Goal: Task Accomplishment & Management: Manage account settings

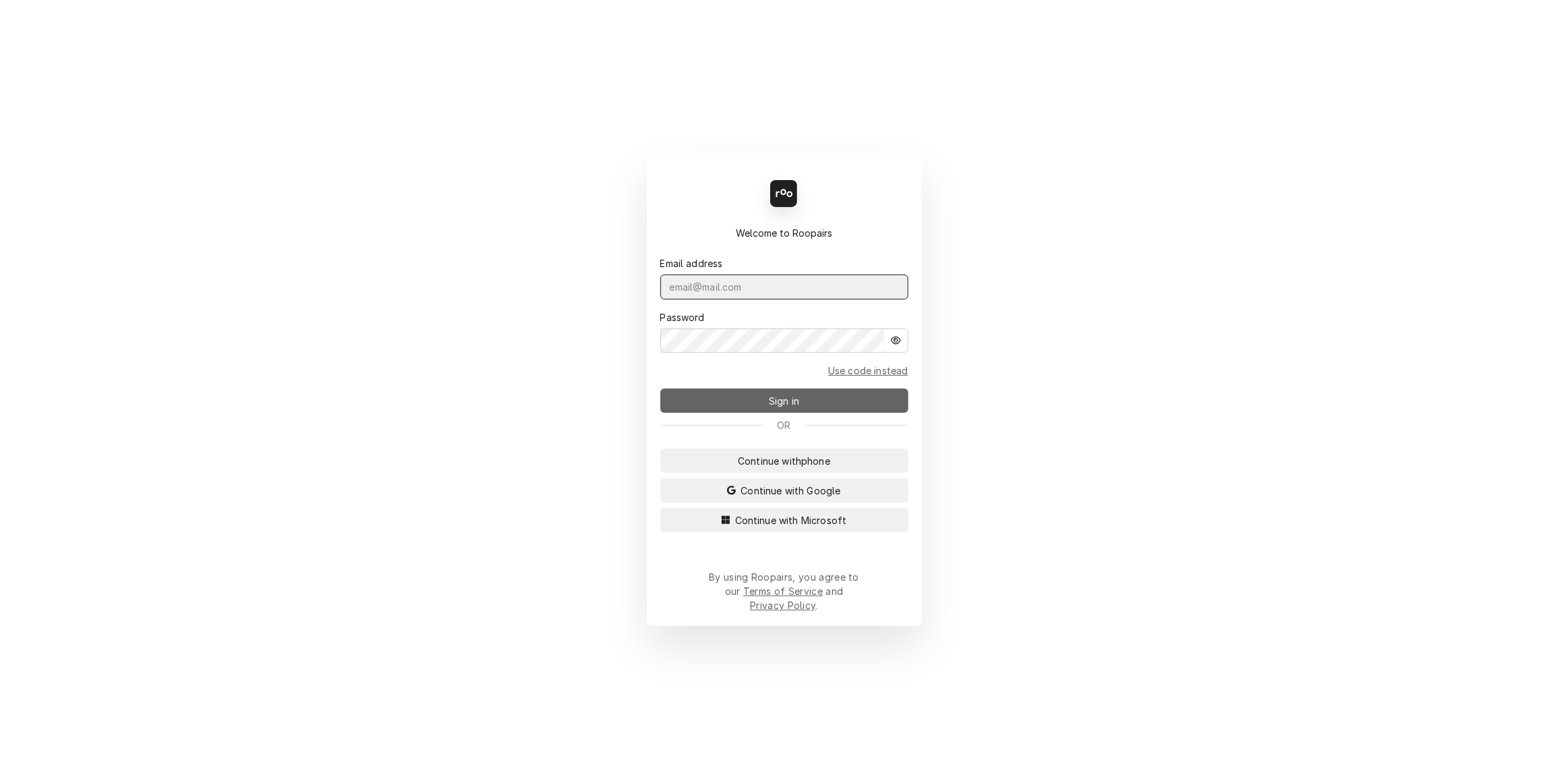
type input "[PERSON_NAME][EMAIL_ADDRESS][DOMAIN_NAME]"
click at [738, 411] on button "Sign in" at bounding box center [784, 400] width 248 height 24
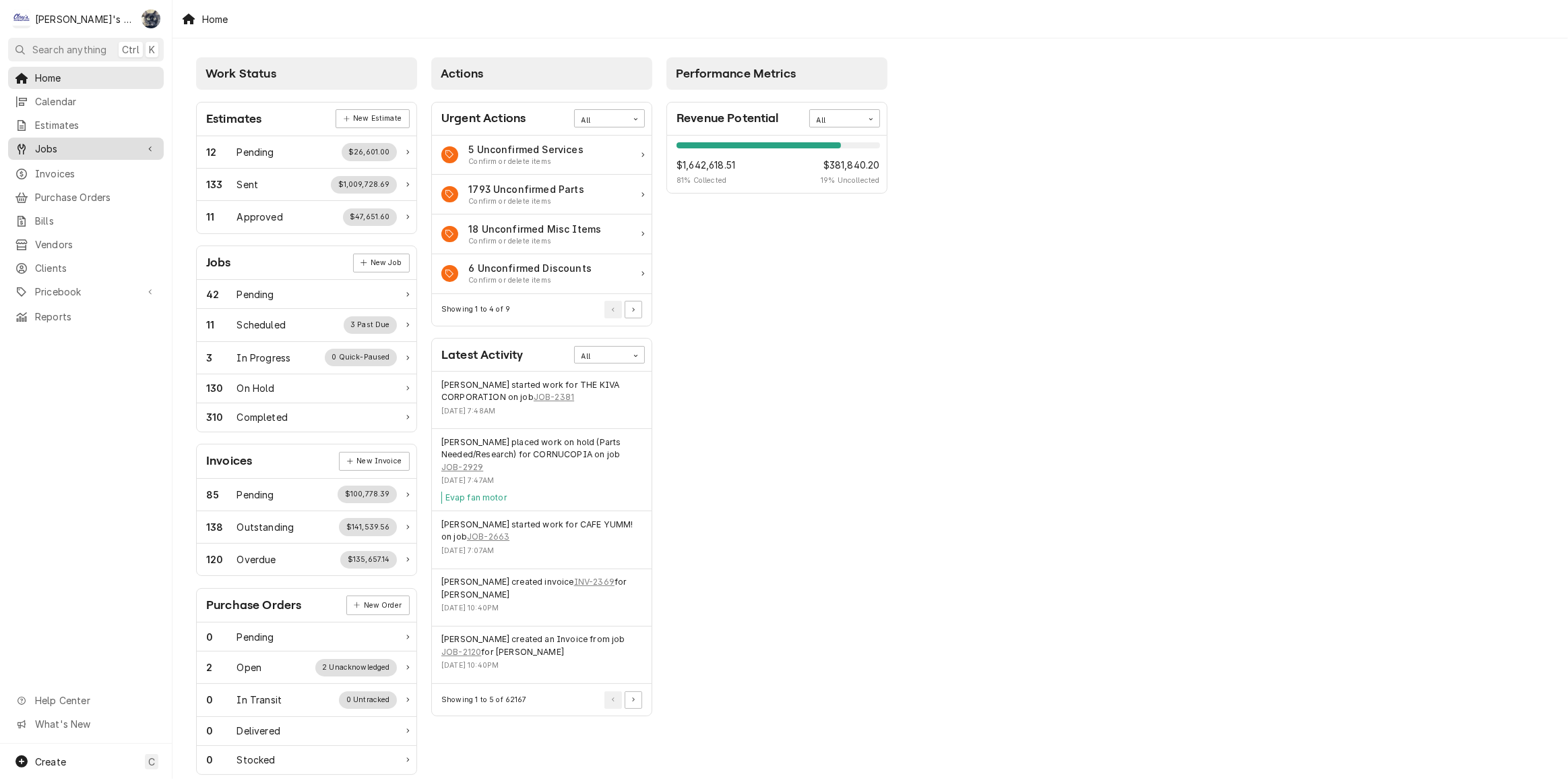
click at [98, 142] on span "Jobs" at bounding box center [86, 149] width 102 height 14
click at [114, 174] on span "Jobs" at bounding box center [97, 172] width 122 height 14
drag, startPoint x: 95, startPoint y: 175, endPoint x: 101, endPoint y: 161, distance: 15.2
click at [94, 175] on link "Jobs" at bounding box center [86, 172] width 156 height 22
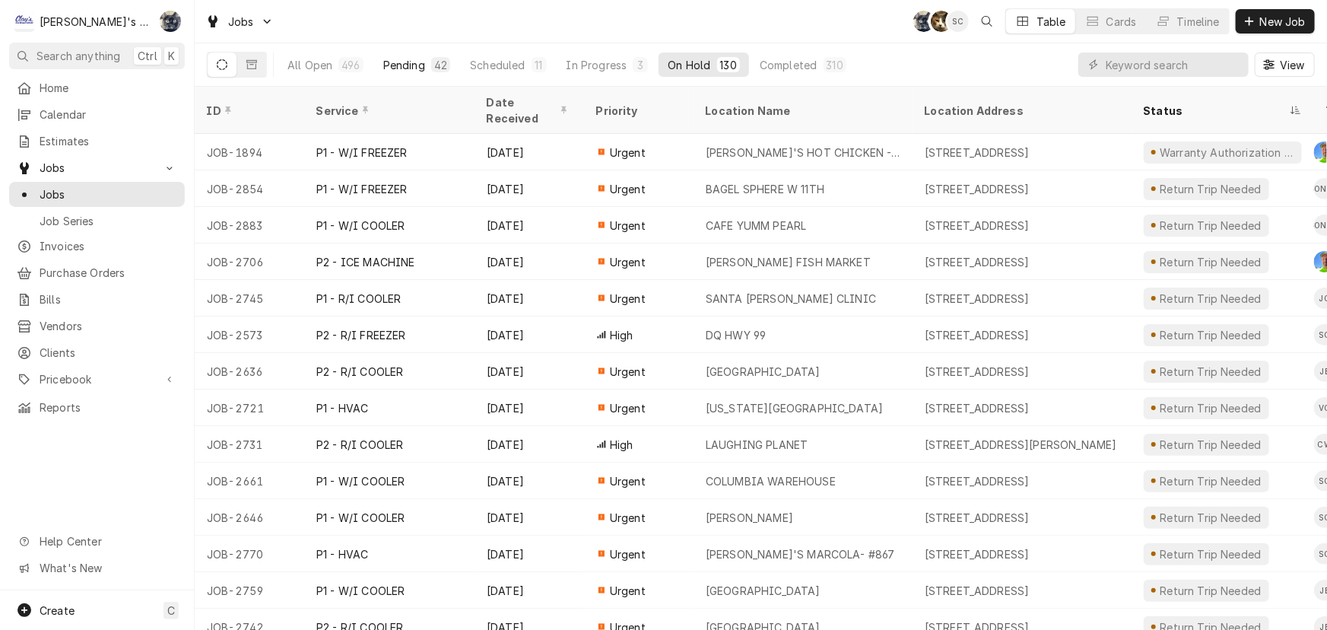
click at [410, 71] on div "Pending" at bounding box center [404, 65] width 42 height 16
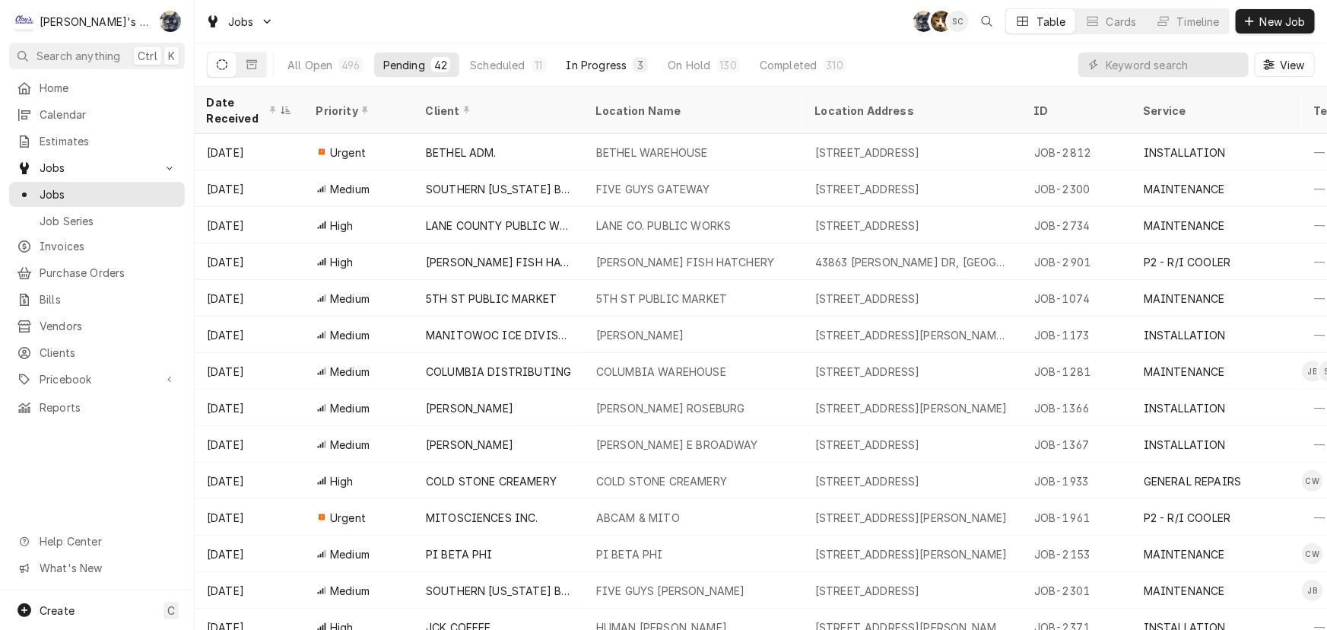
click at [616, 71] on div "In Progress" at bounding box center [597, 65] width 61 height 16
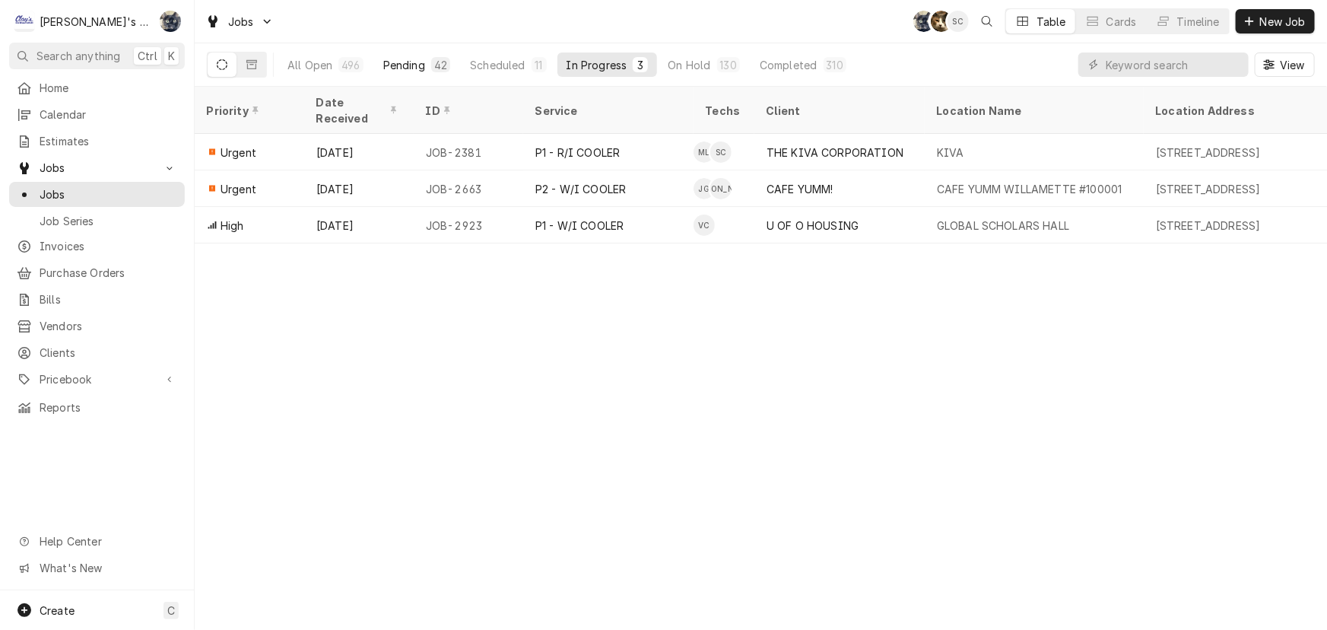
click at [427, 64] on button "Pending 42" at bounding box center [416, 64] width 85 height 24
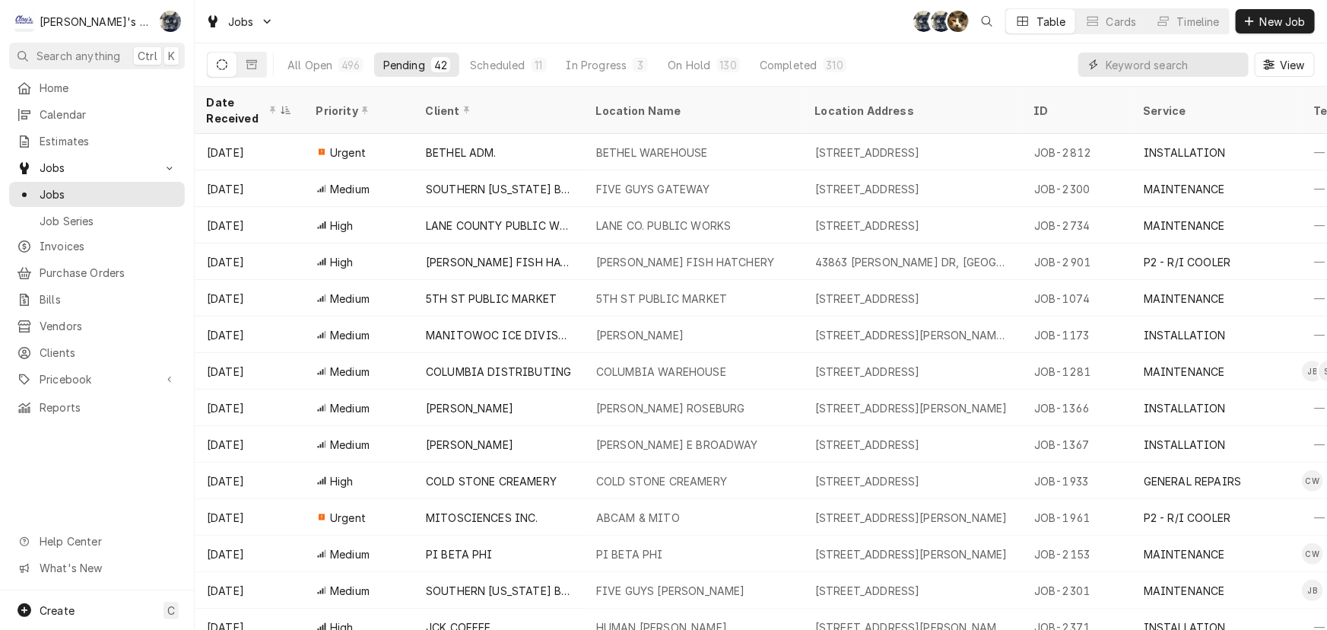
click at [1139, 61] on input "Dynamic Content Wrapper" at bounding box center [1173, 64] width 135 height 24
type input "r"
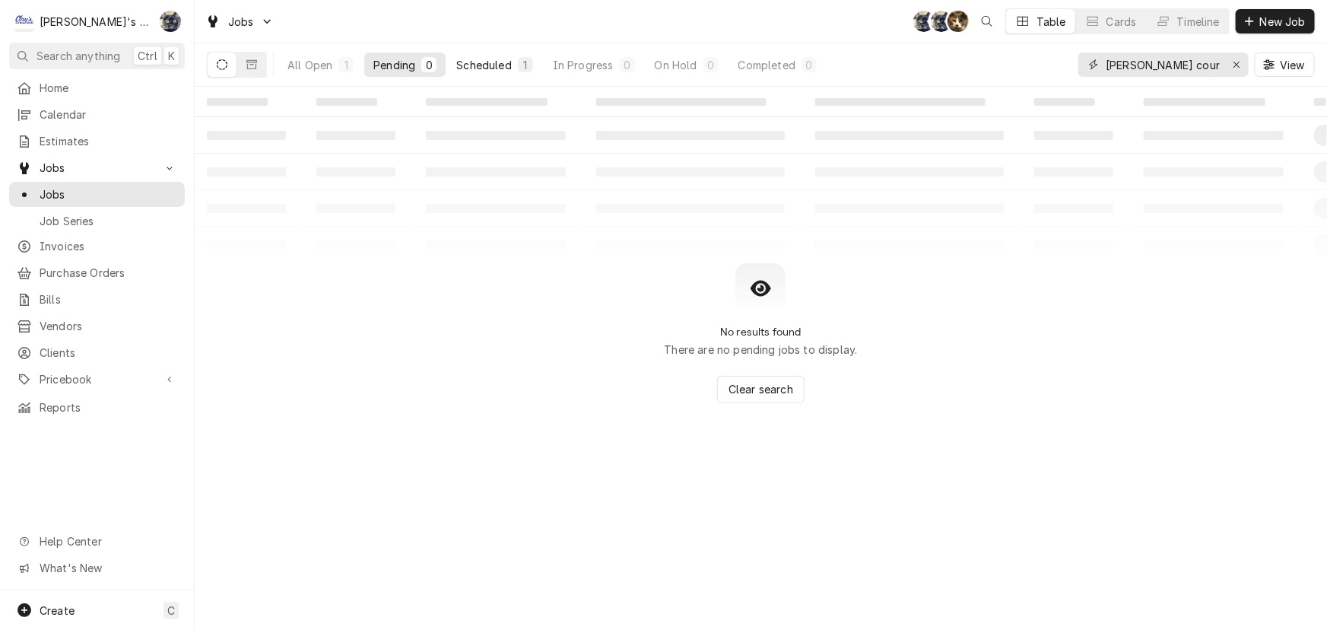
type input "eugene country"
click at [501, 58] on div "Scheduled" at bounding box center [483, 65] width 55 height 16
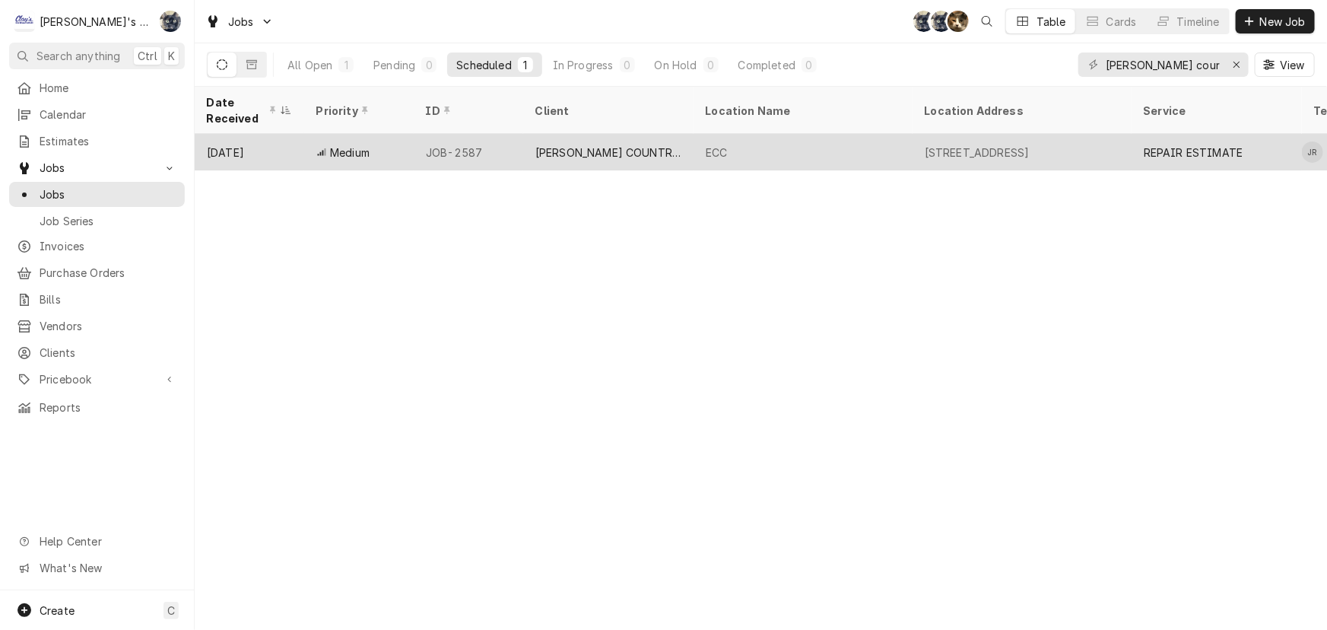
click at [522, 145] on div "JOB-2587" at bounding box center [469, 152] width 110 height 37
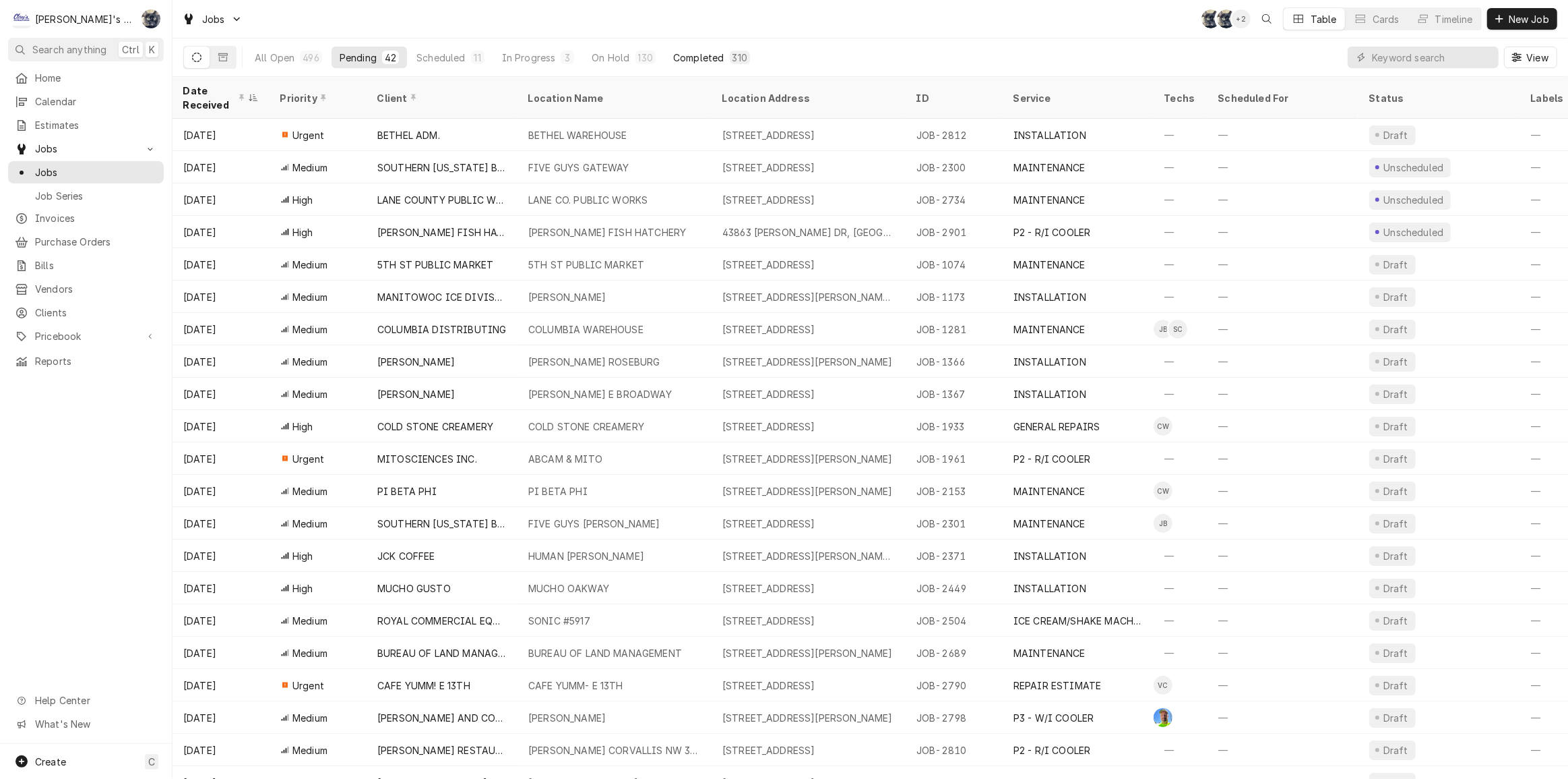
click at [685, 62] on div "Completed" at bounding box center [698, 58] width 50 height 14
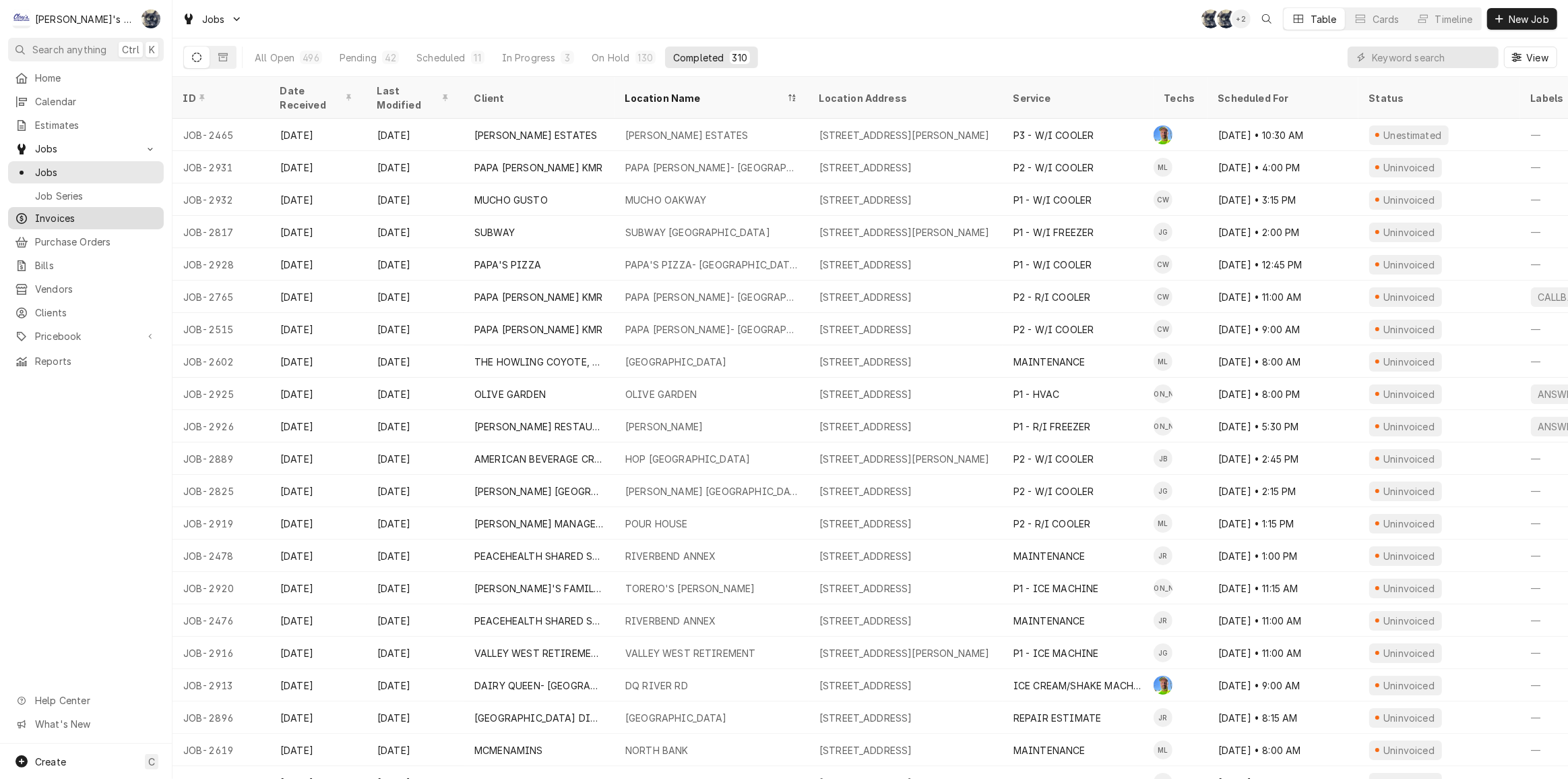
click at [55, 215] on span "Invoices" at bounding box center [97, 218] width 122 height 14
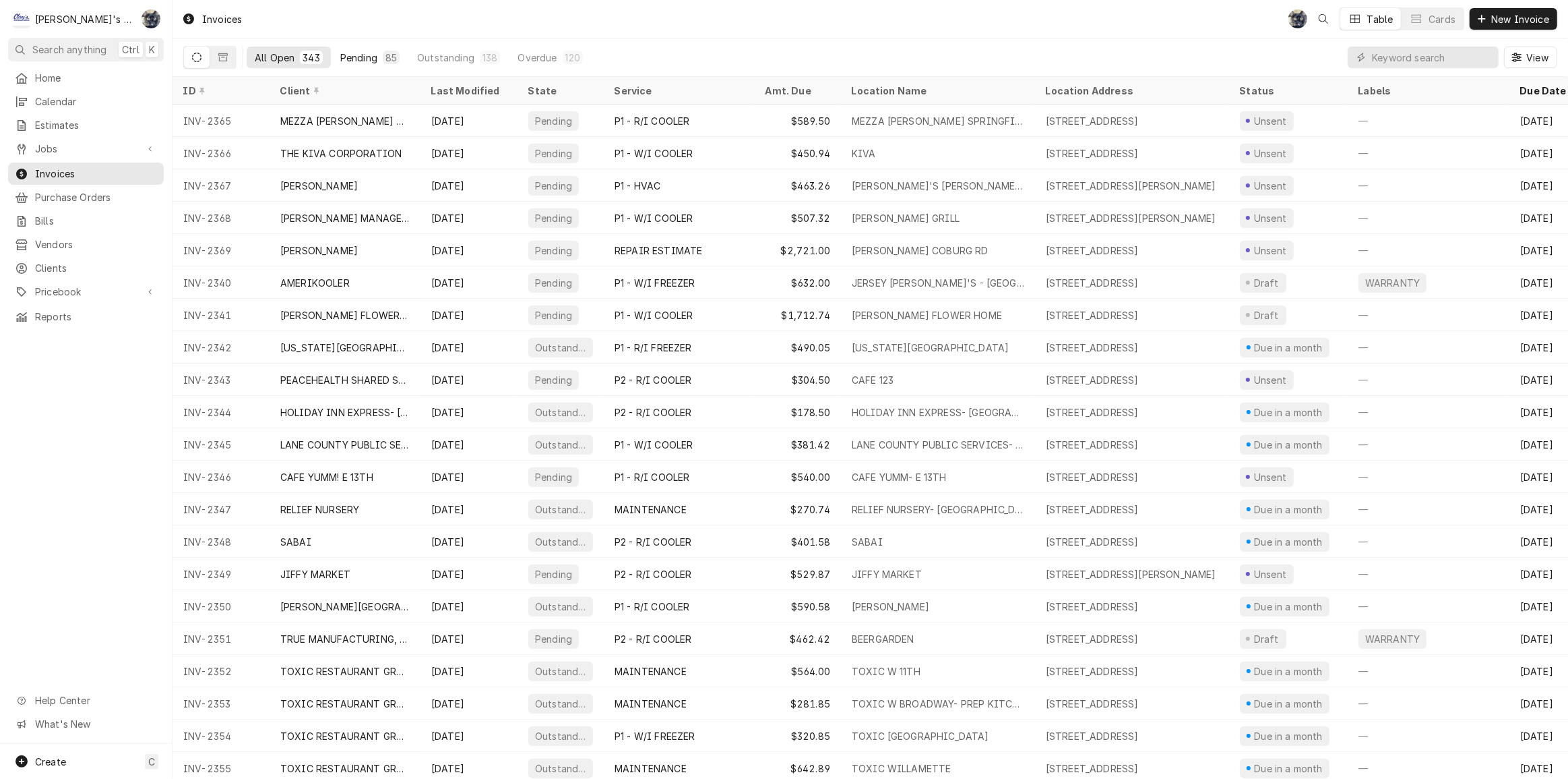
click at [353, 51] on div "Pending" at bounding box center [359, 58] width 37 height 14
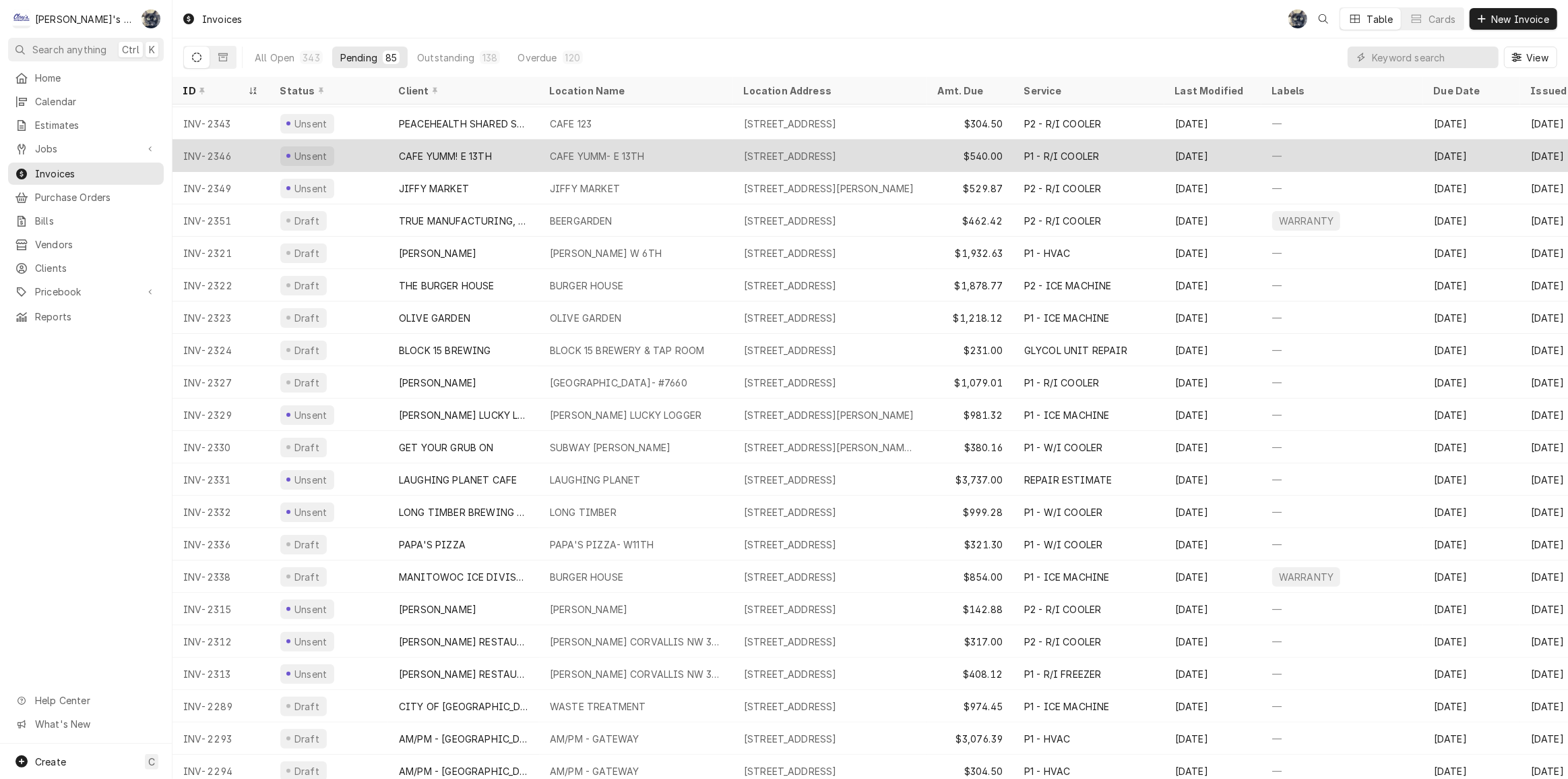
scroll to position [238, 0]
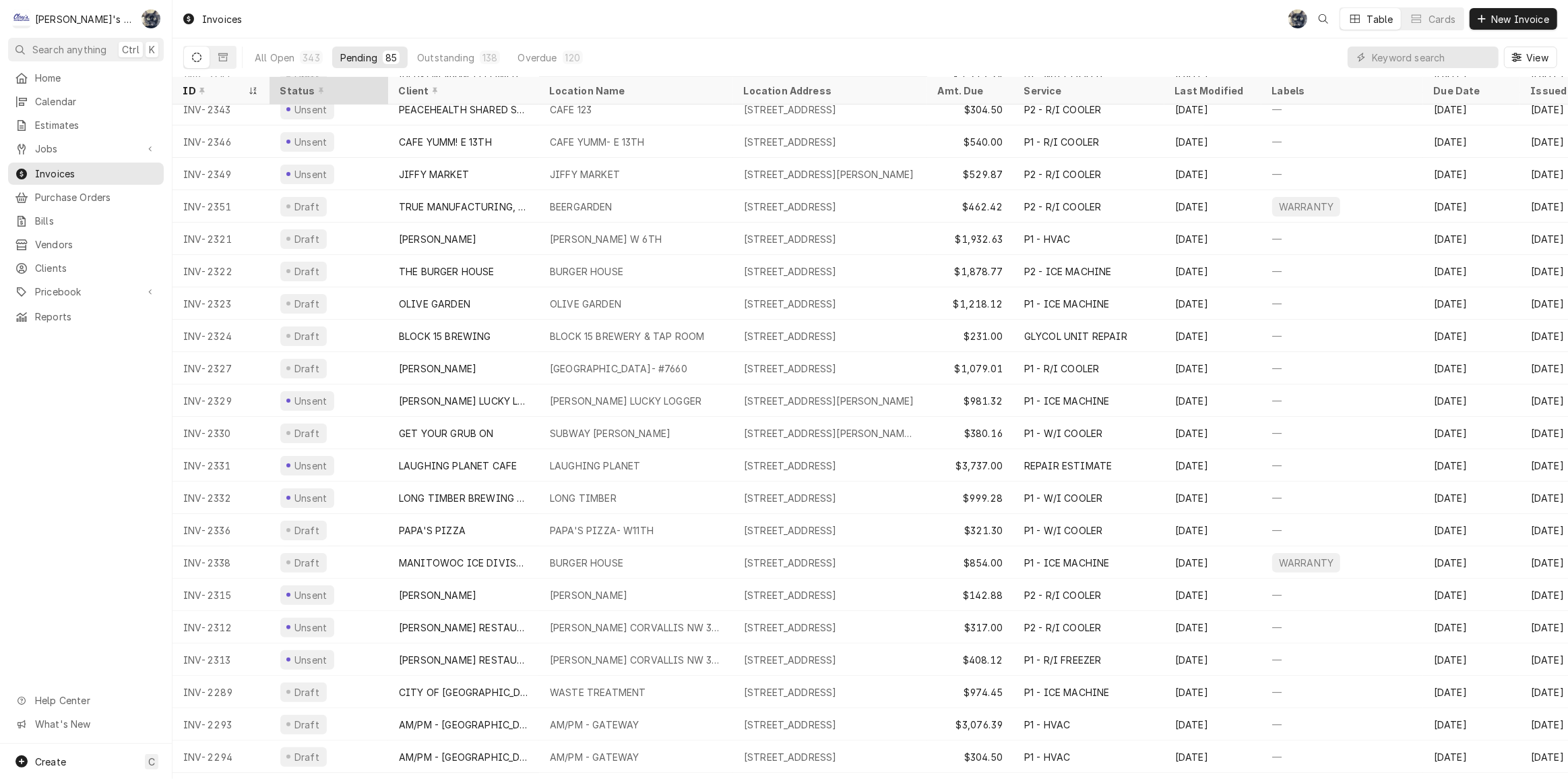
click at [305, 94] on div "Status" at bounding box center [327, 90] width 94 height 14
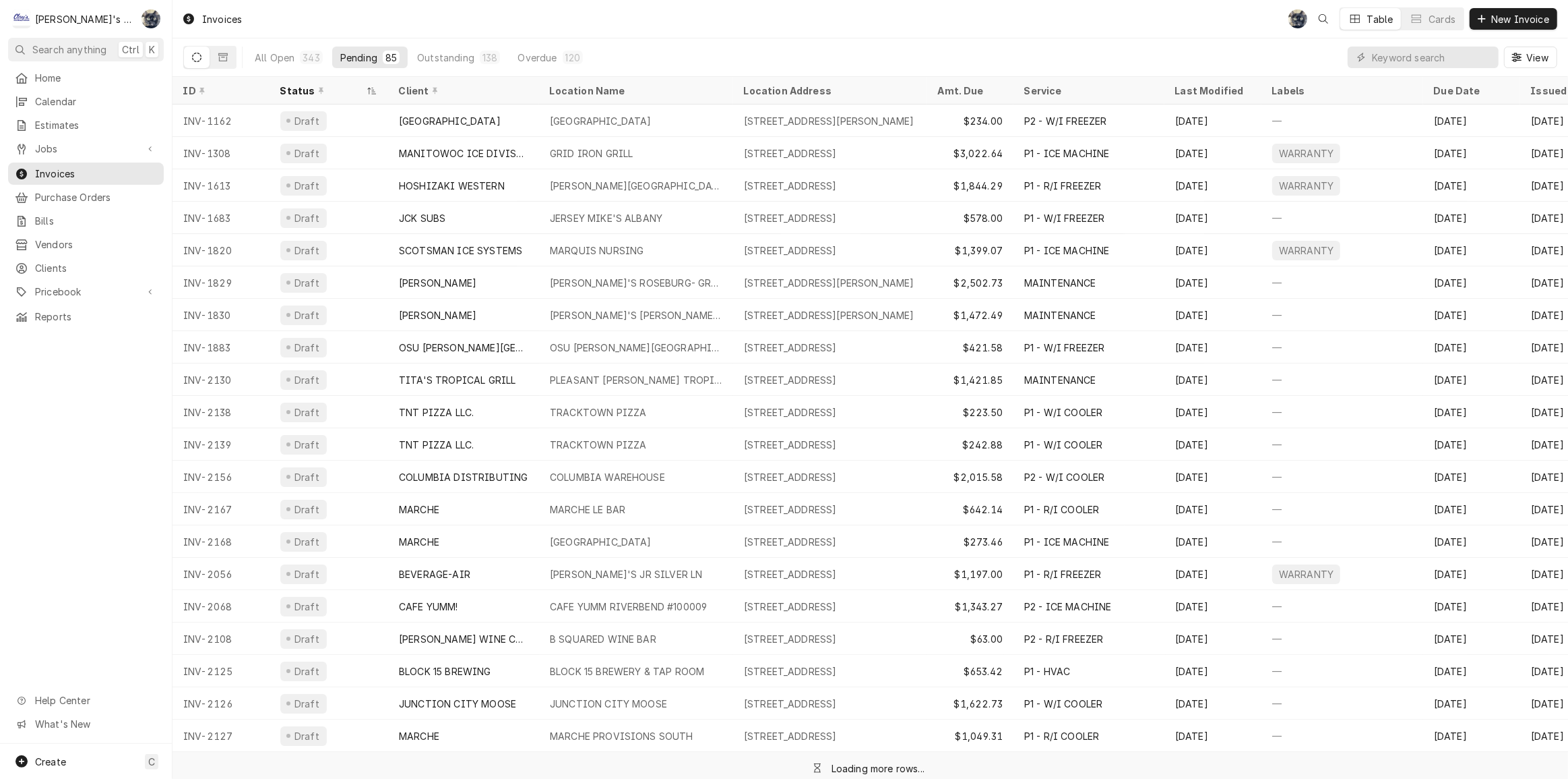
click at [305, 94] on div "Status" at bounding box center [322, 90] width 83 height 14
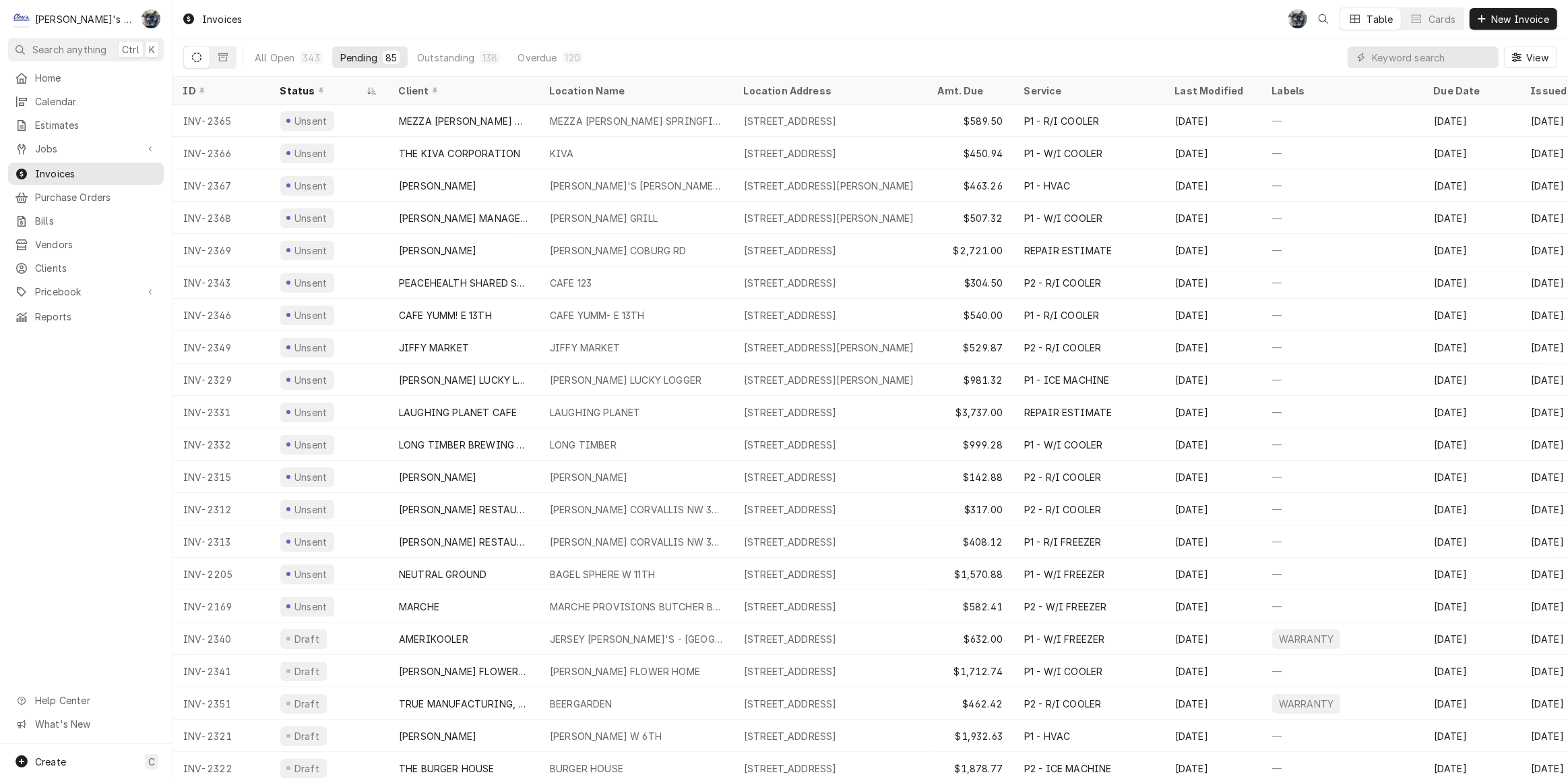
click at [542, 21] on div "Invoices SB Table Cards New Invoice" at bounding box center [870, 19] width 1395 height 38
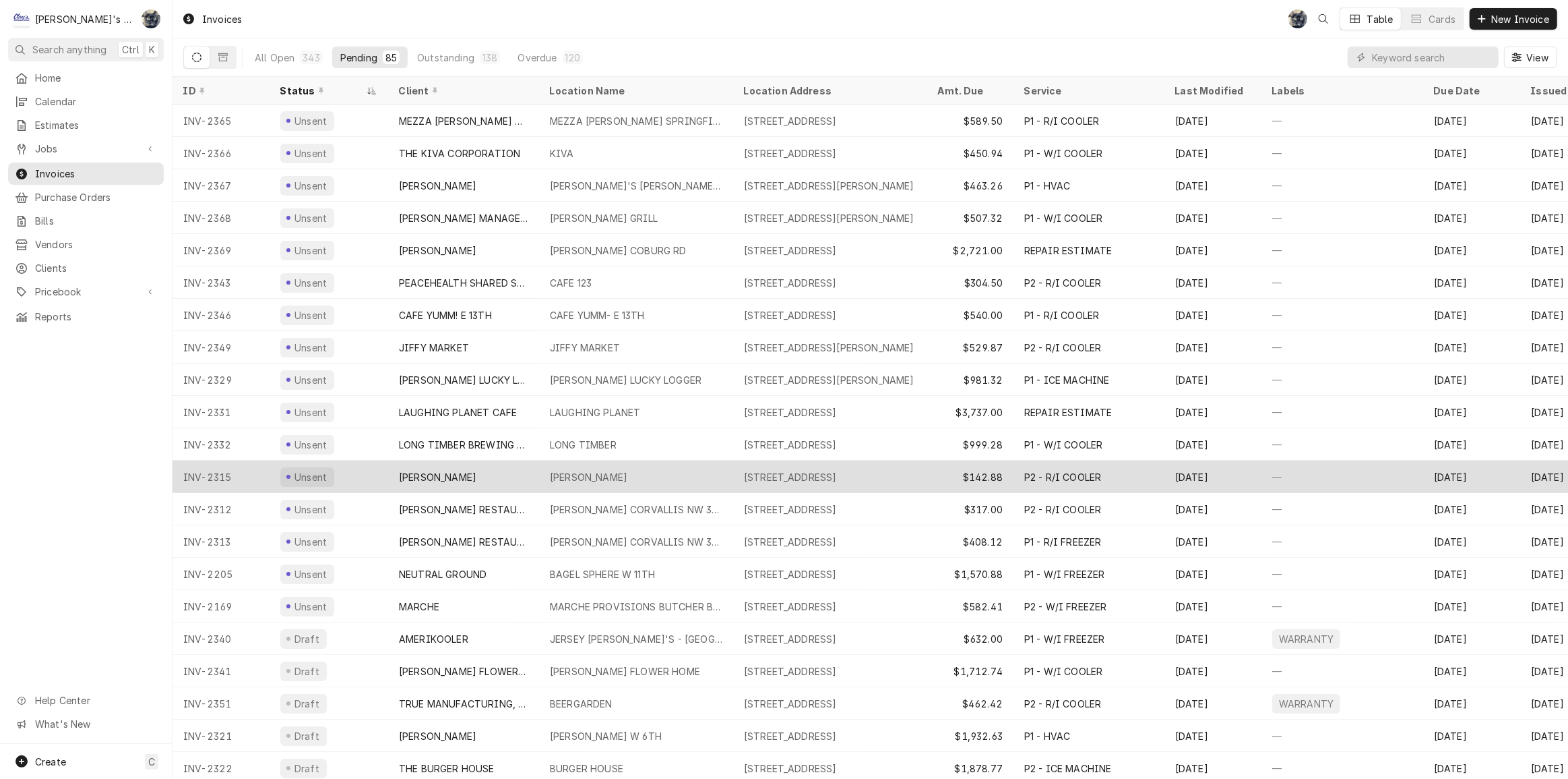
click at [502, 473] on div "RICK FICEK" at bounding box center [463, 477] width 151 height 33
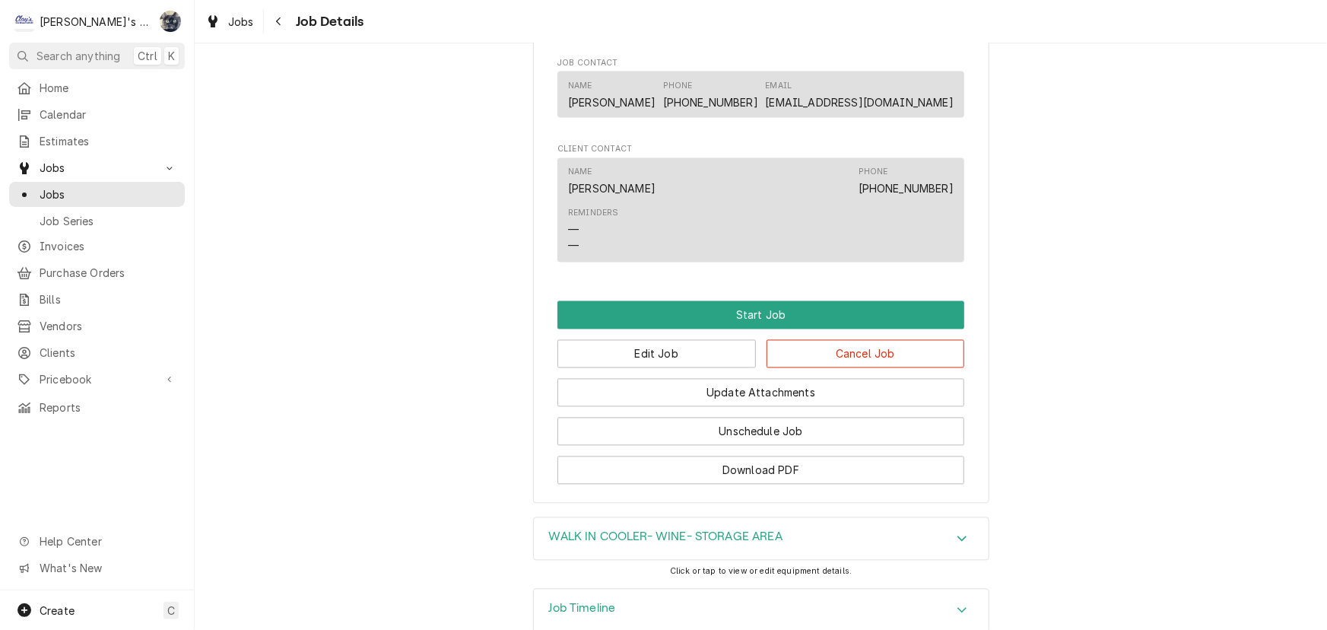
scroll to position [1499, 0]
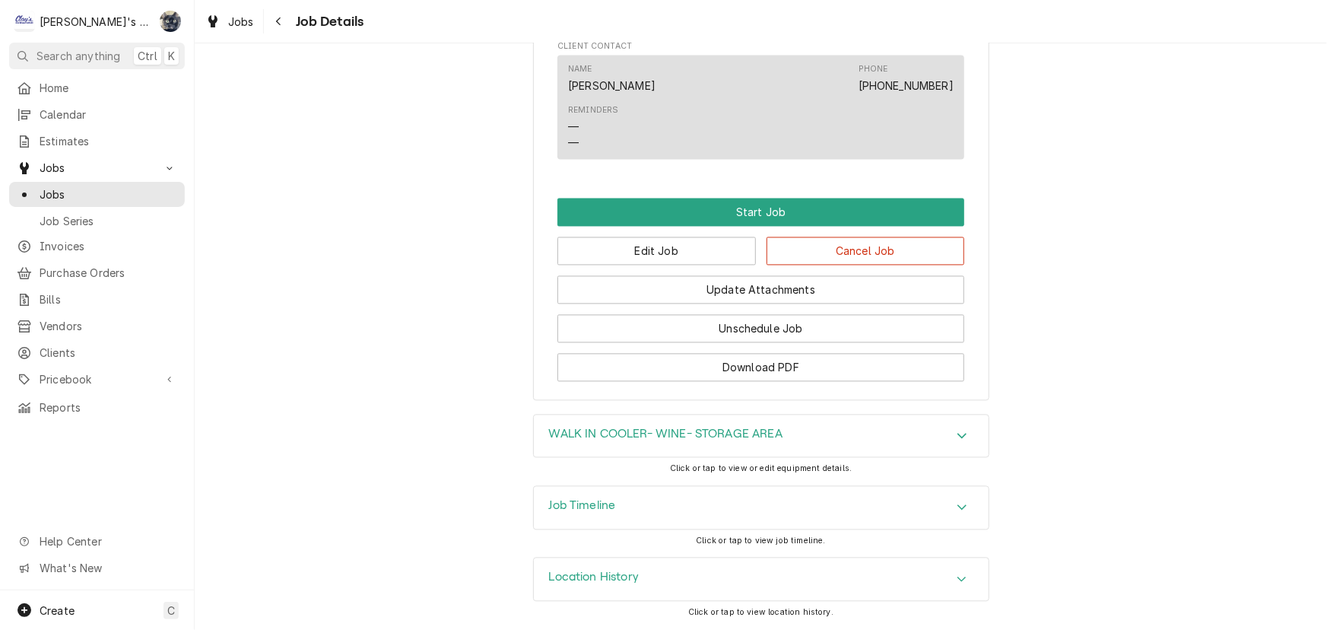
click at [643, 496] on div "Job Timeline" at bounding box center [761, 508] width 455 height 43
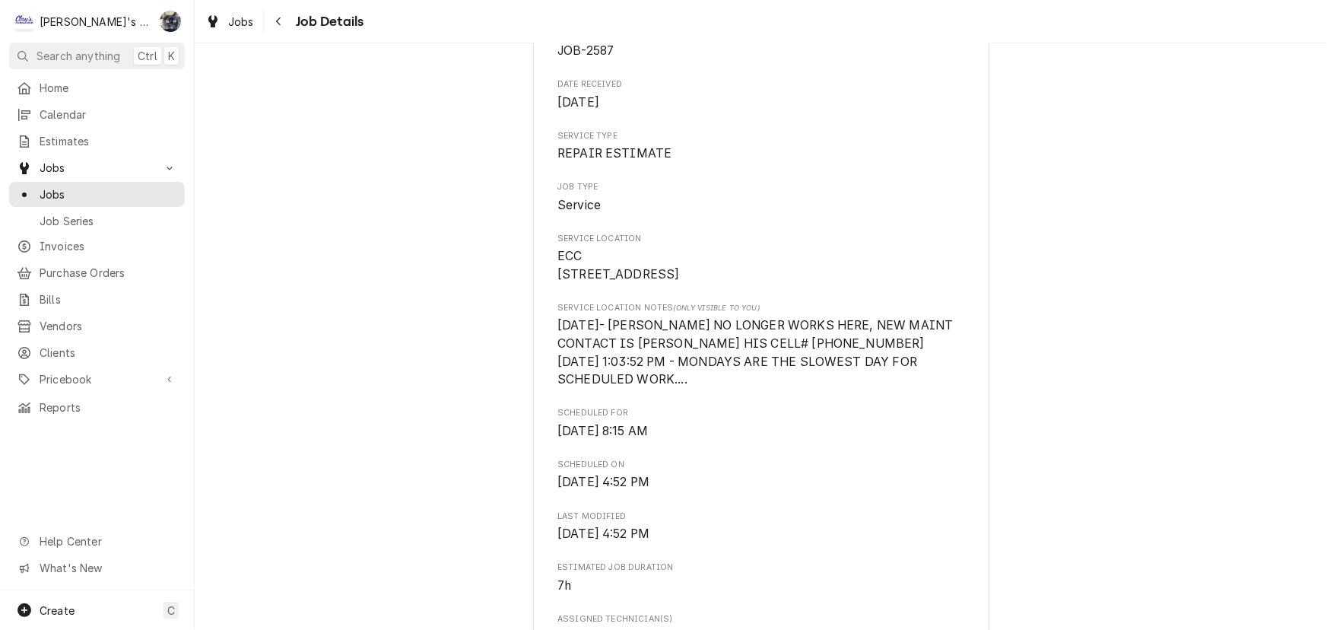
scroll to position [276, 0]
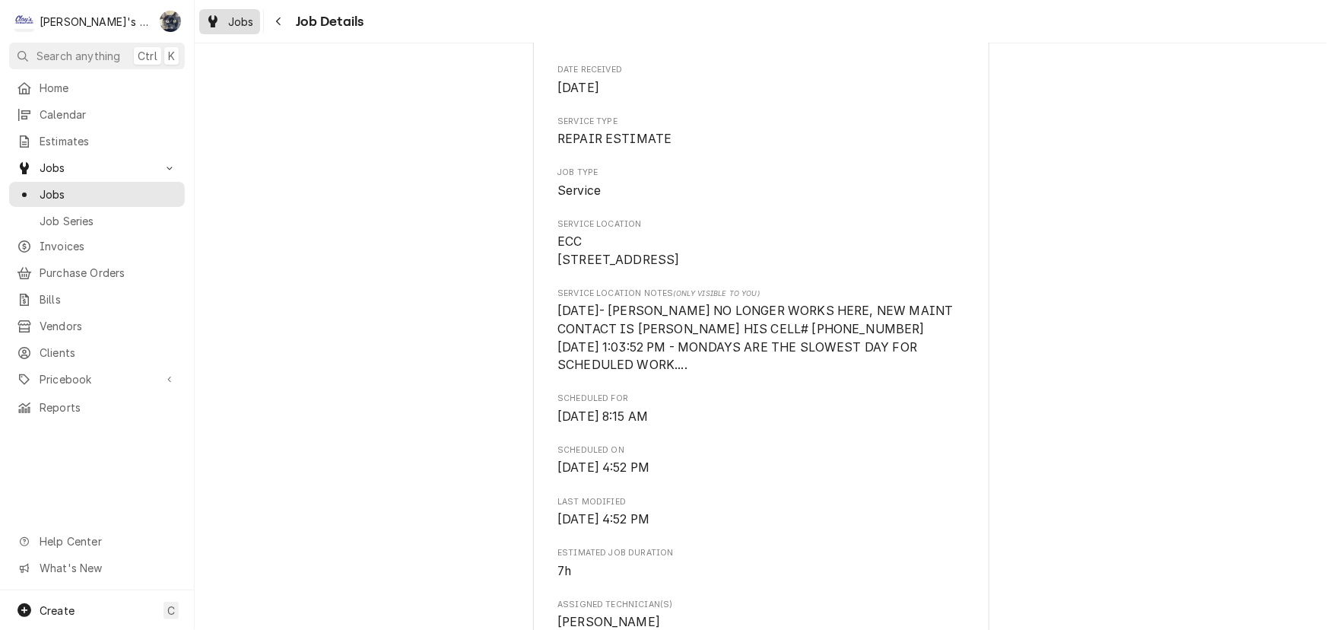
click at [240, 16] on span "Jobs" at bounding box center [241, 22] width 26 height 16
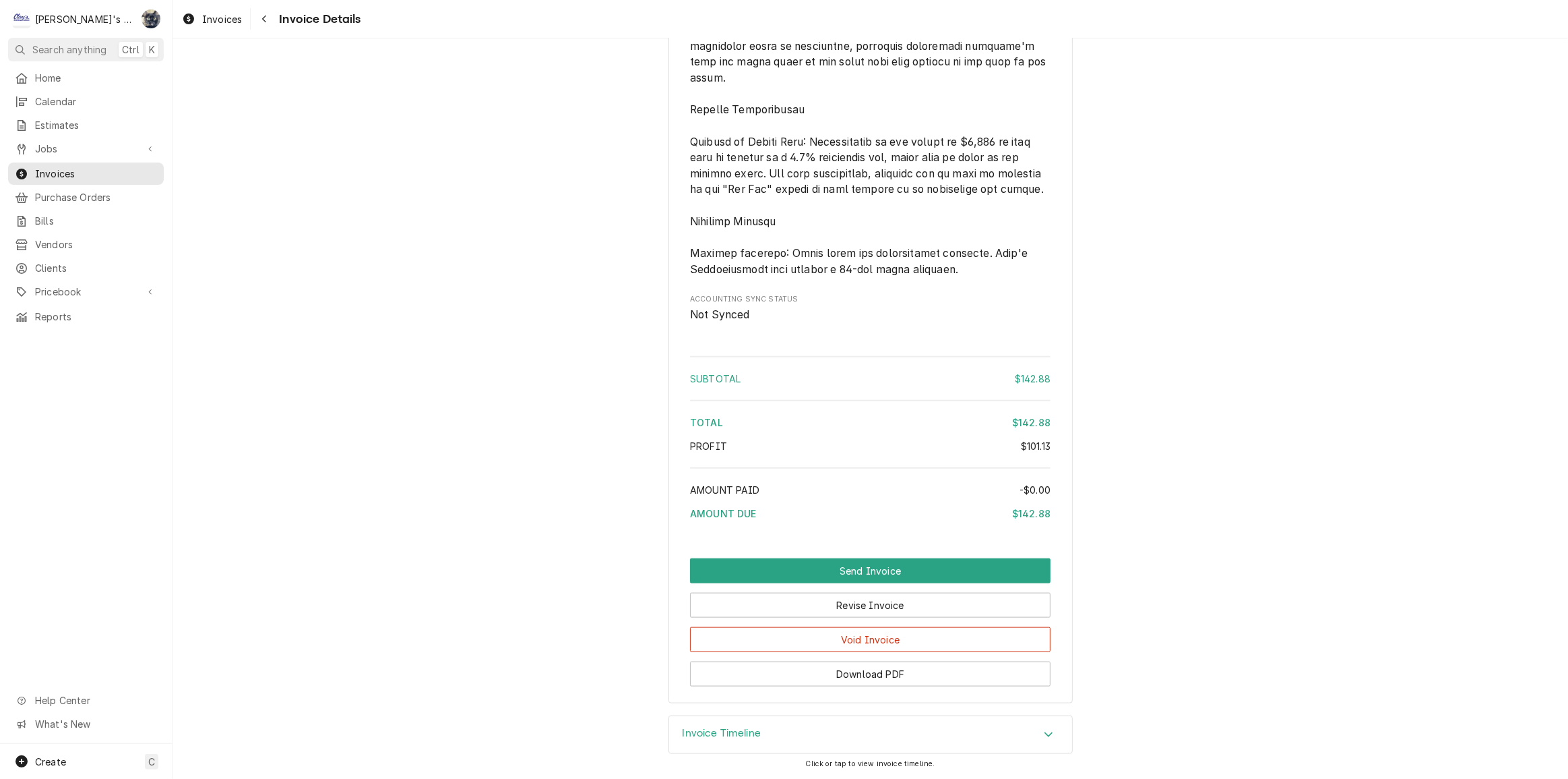
scroll to position [1645, 0]
click at [852, 604] on button "Revise Invoice" at bounding box center [870, 605] width 361 height 25
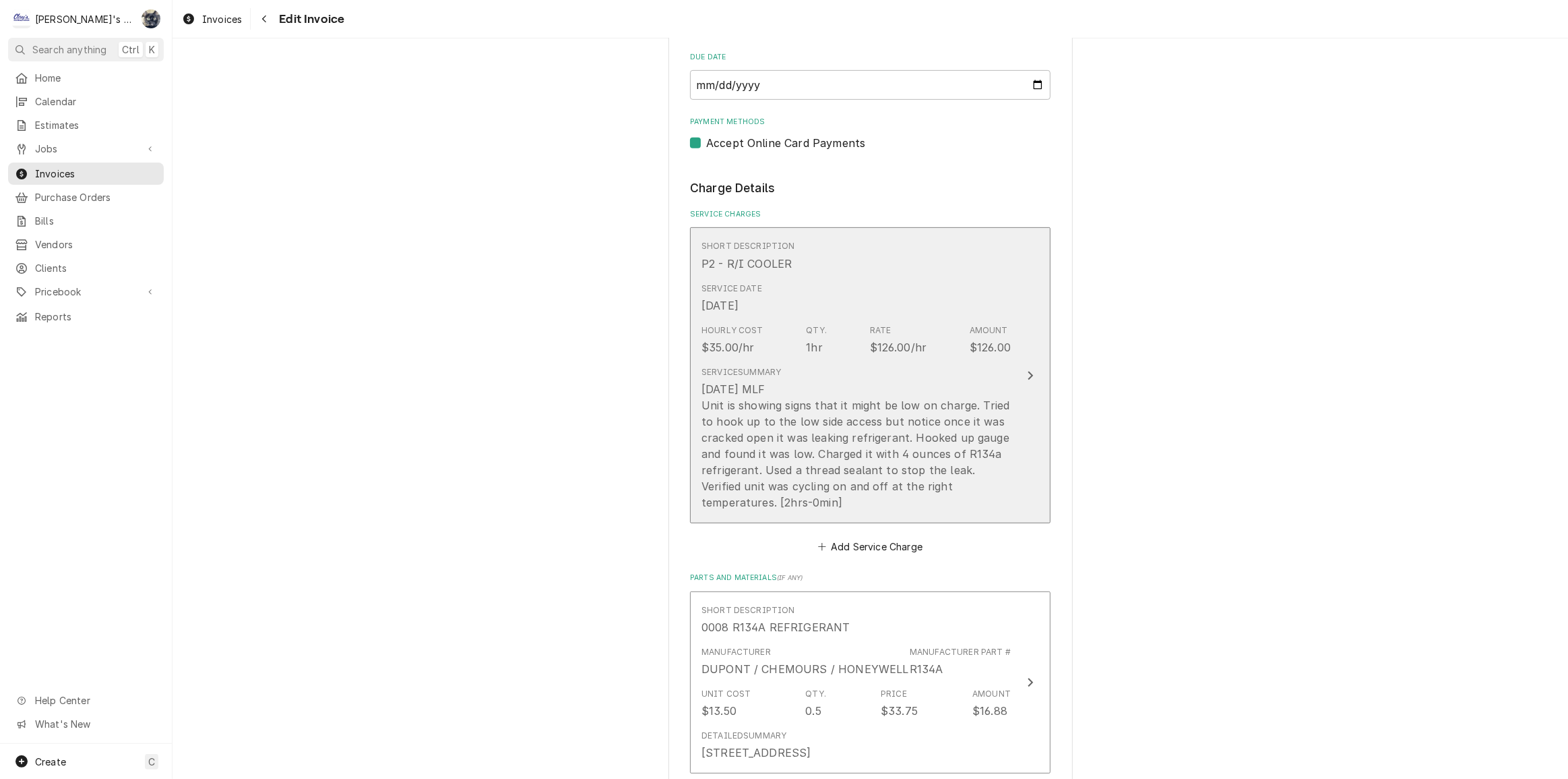
scroll to position [674, 0]
click at [823, 409] on div "[DATE] MLF Unit is showing signs that it might be low on charge. Tried to hook …" at bounding box center [856, 446] width 309 height 129
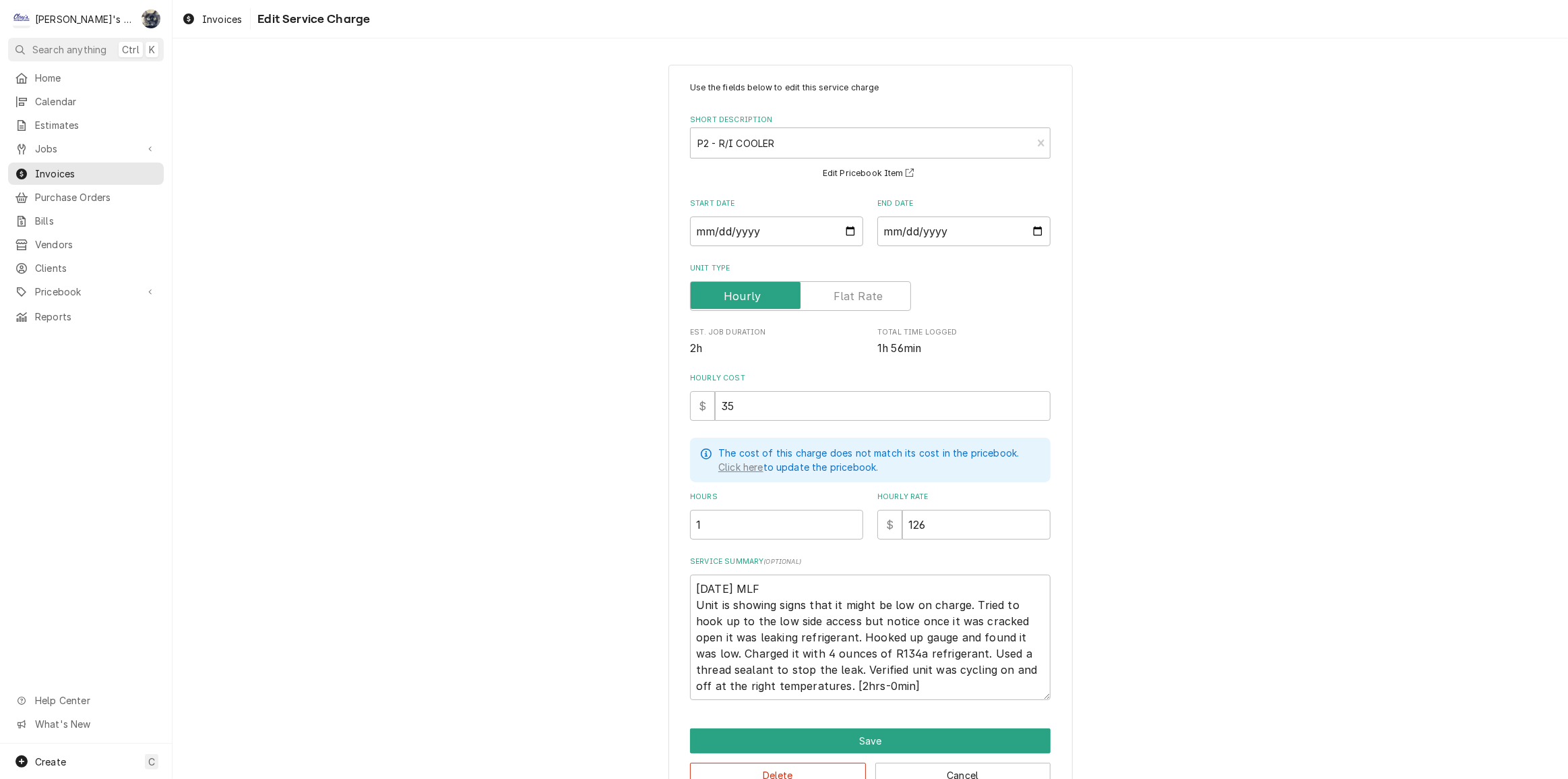
scroll to position [35, 0]
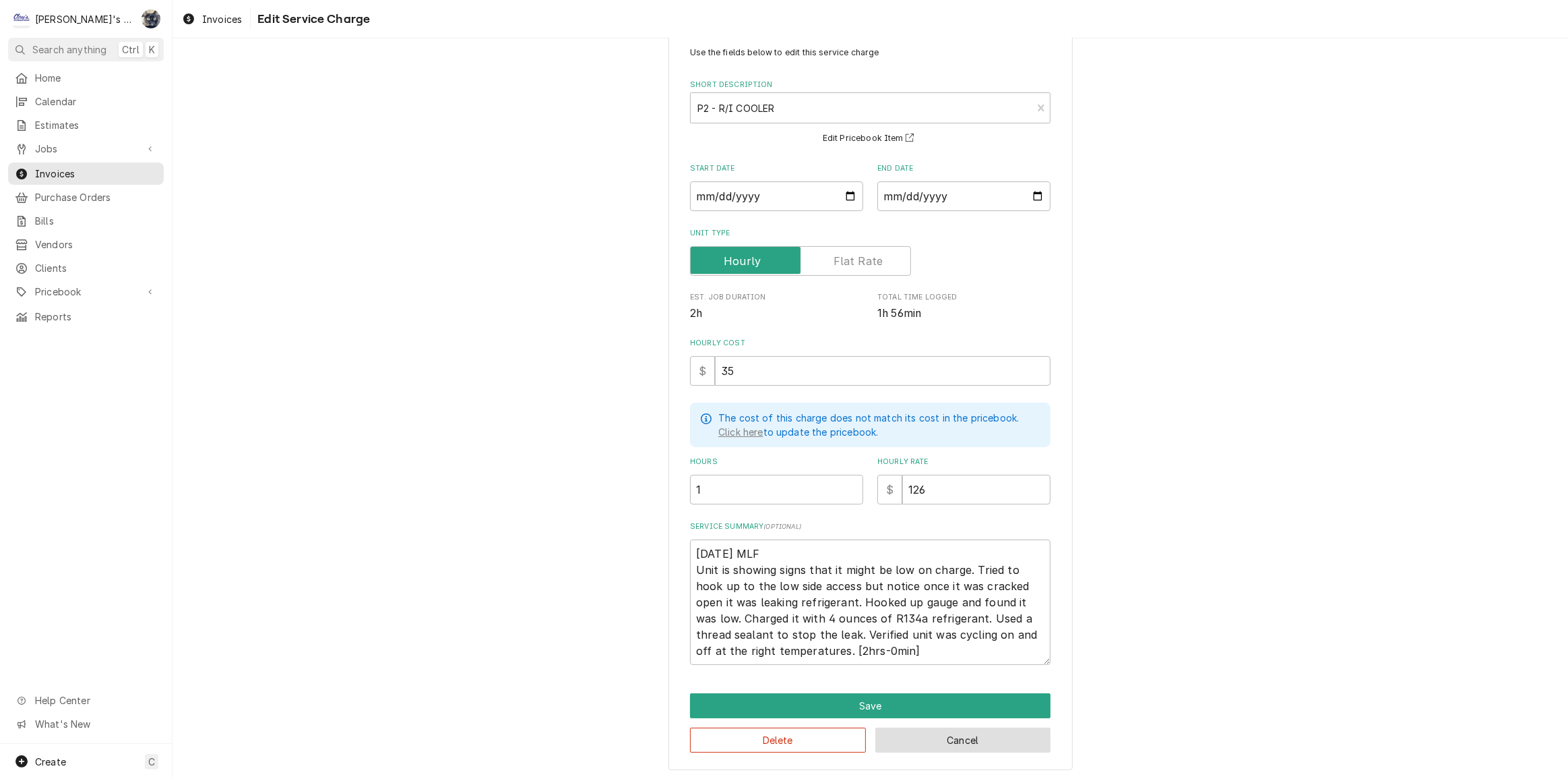
click at [912, 744] on button "Cancel" at bounding box center [963, 740] width 176 height 25
type textarea "x"
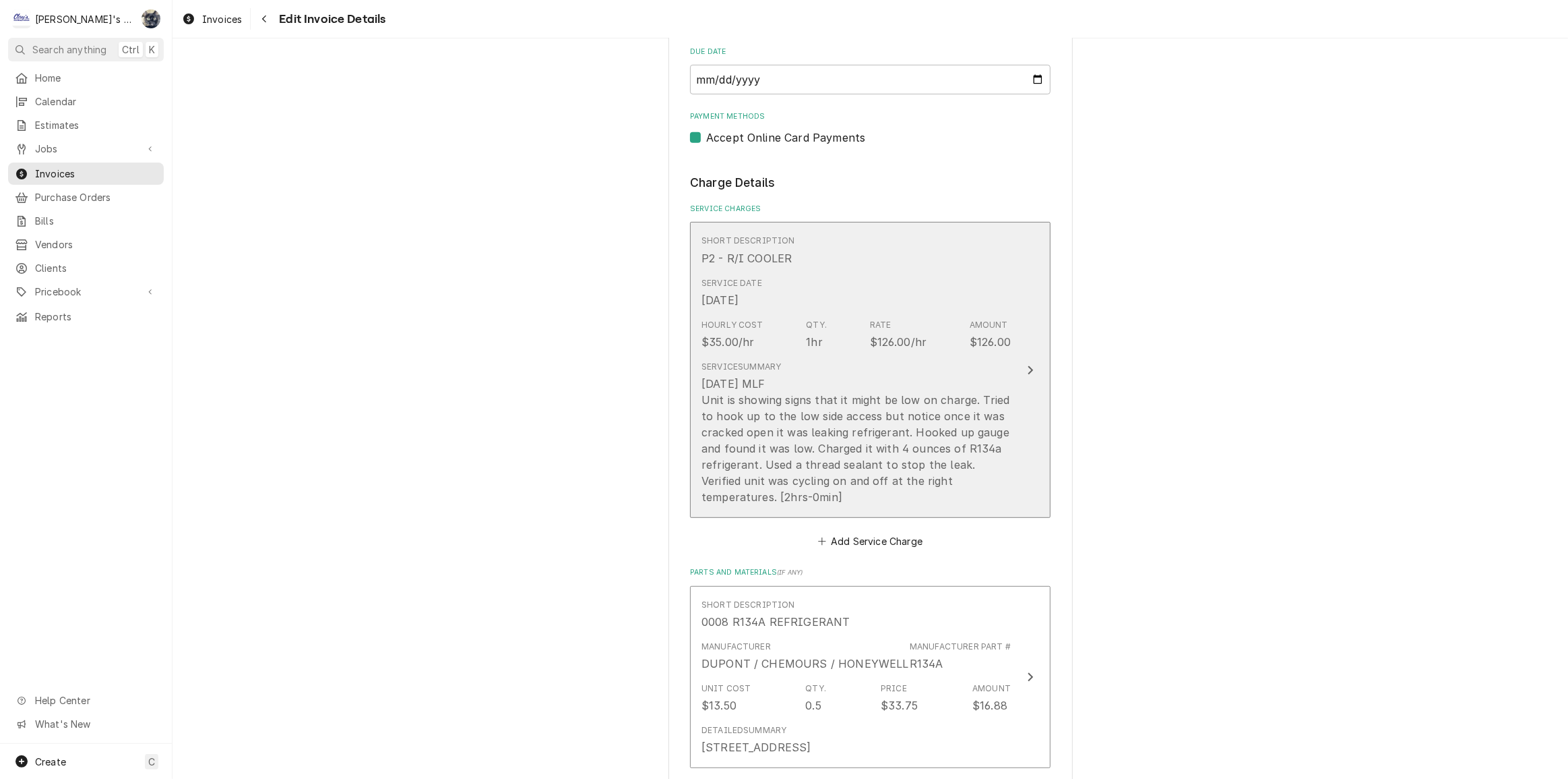
scroll to position [351, 0]
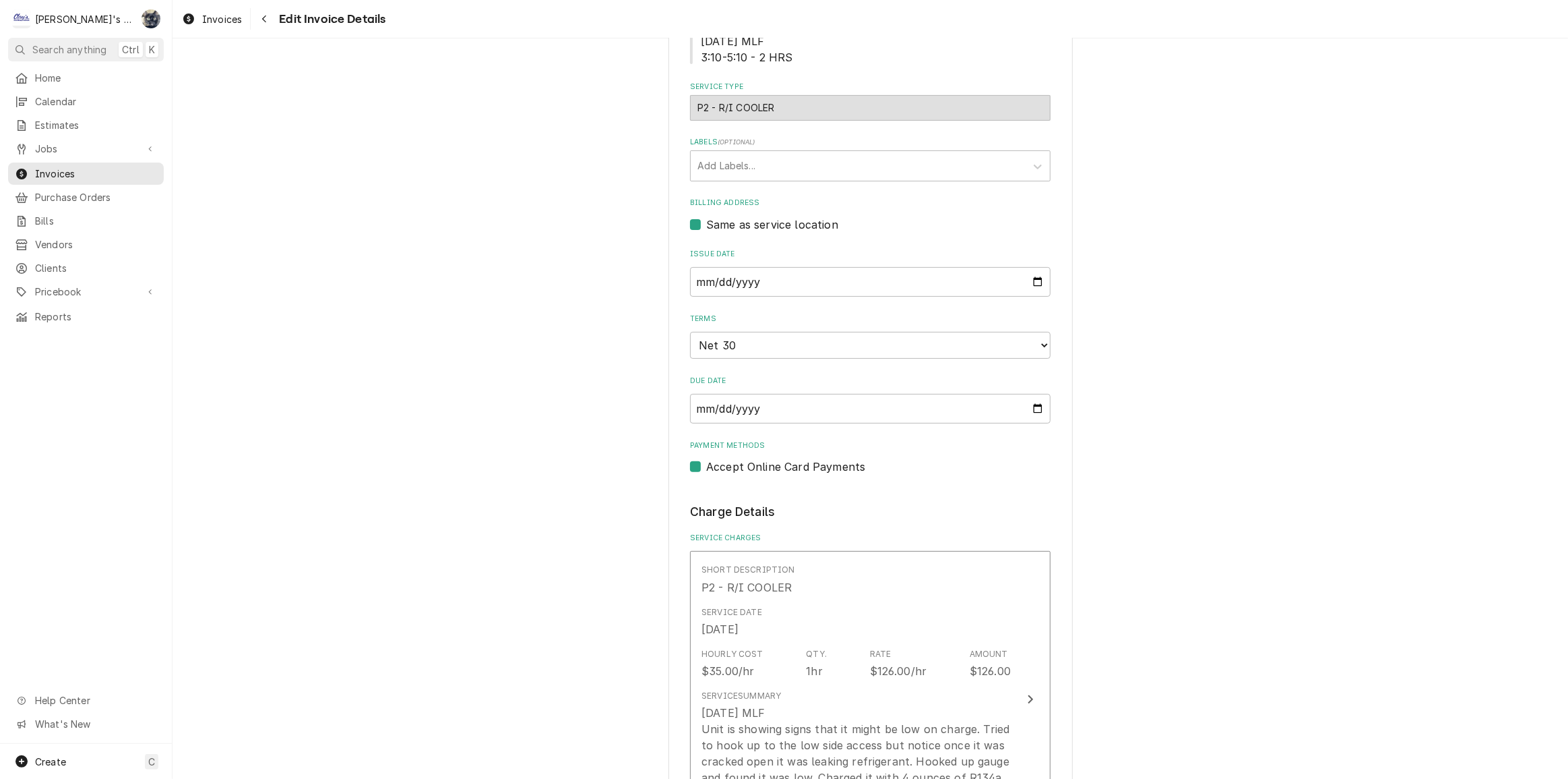
click at [189, 33] on div "Invoices Edit Invoice Details" at bounding box center [870, 19] width 1395 height 38
click at [190, 24] on div "Dynamic Content Wrapper" at bounding box center [188, 19] width 13 height 16
